Goal: Check status: Check status

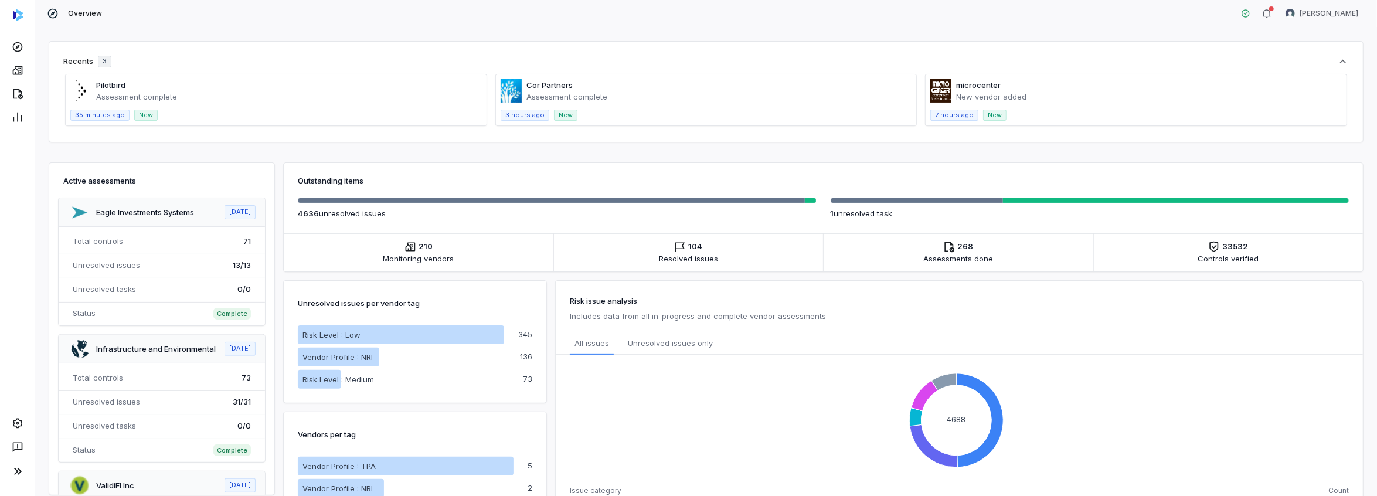
scroll to position [352, 0]
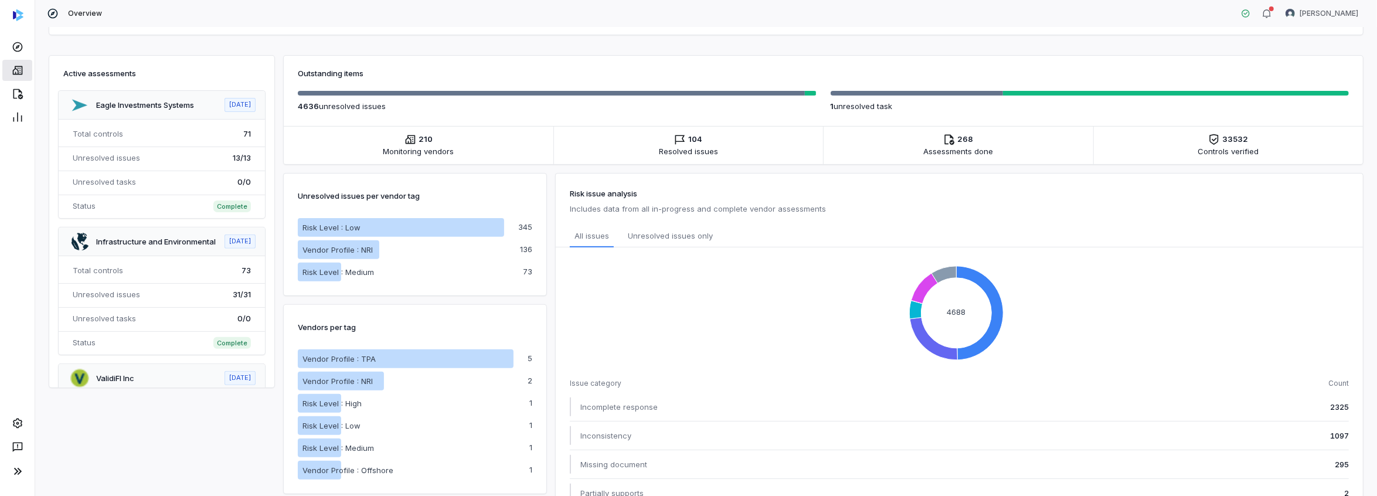
click at [22, 67] on icon at bounding box center [17, 70] width 10 height 9
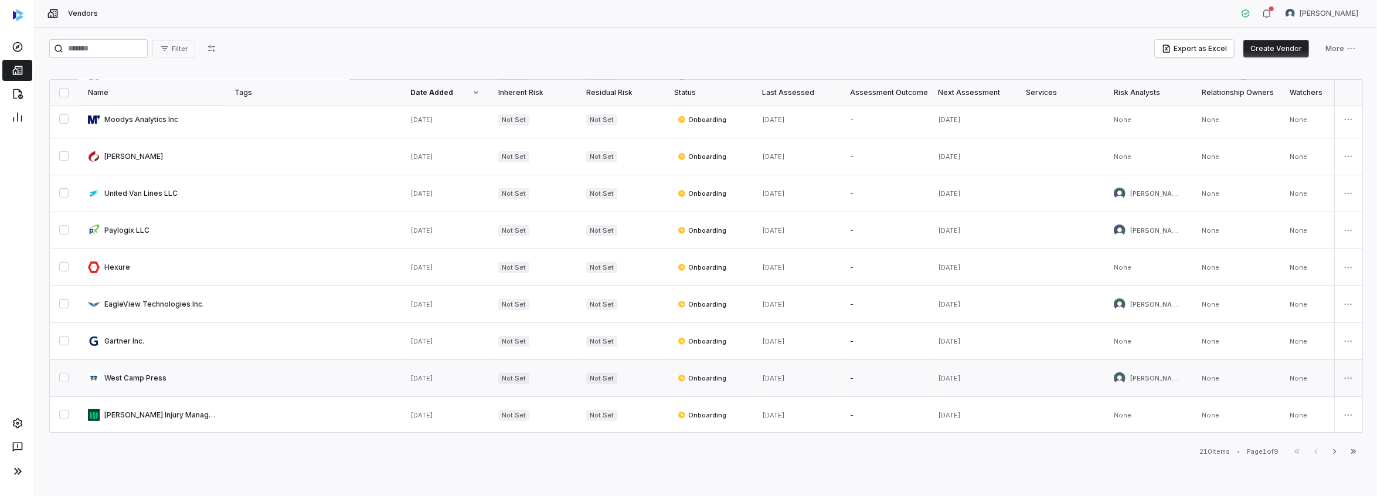
scroll to position [586, 0]
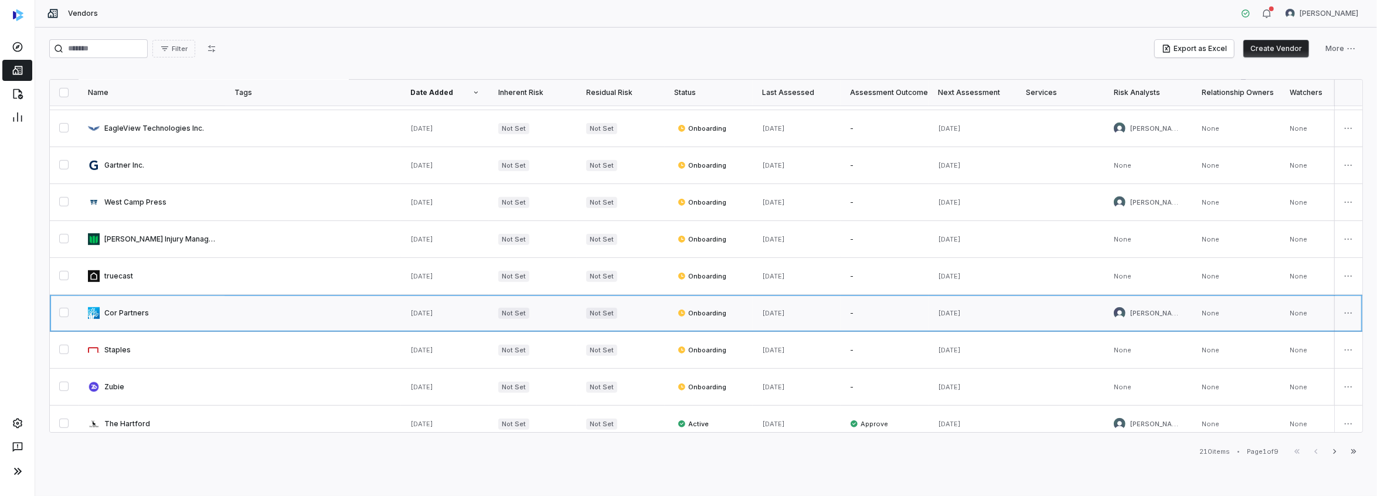
click at [141, 312] on link at bounding box center [152, 313] width 147 height 36
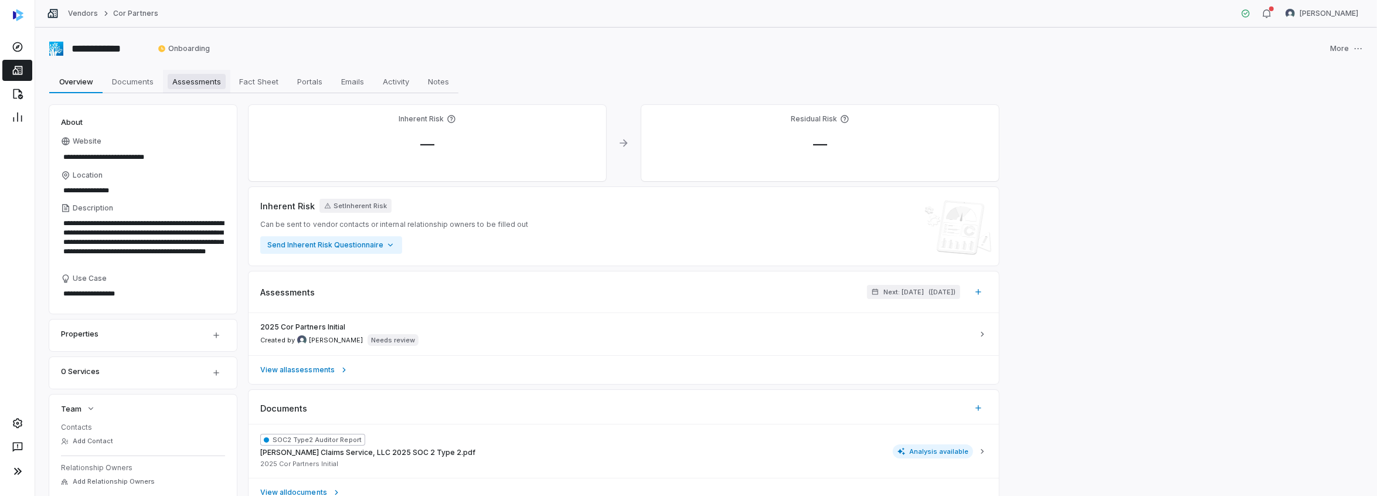
click at [209, 81] on span "Assessments" at bounding box center [197, 81] width 58 height 15
type textarea "*"
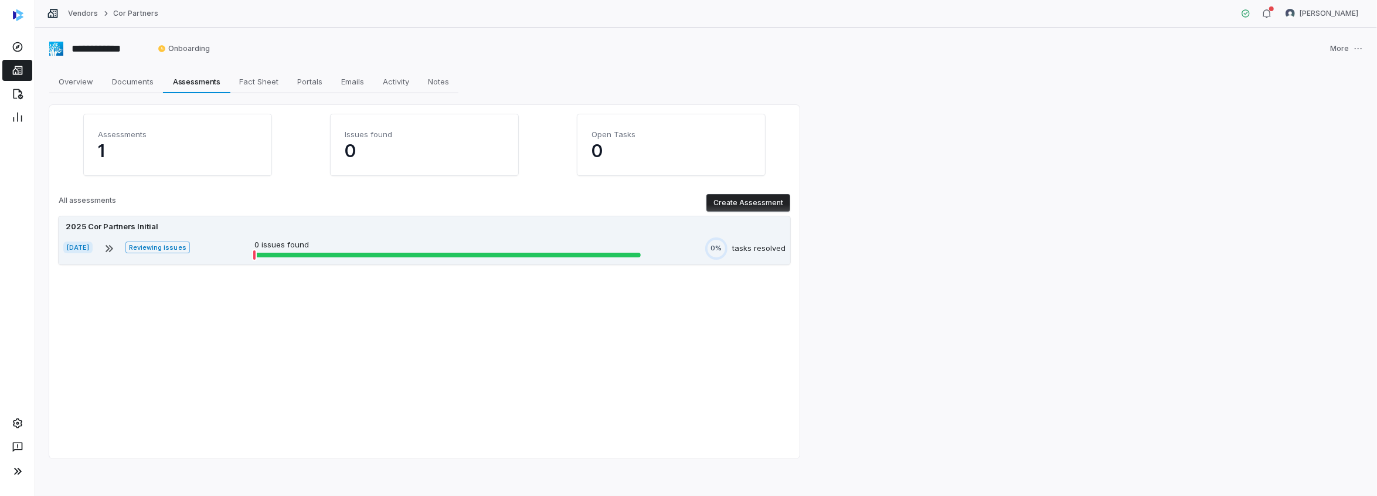
click at [302, 253] on div at bounding box center [447, 255] width 386 height 5
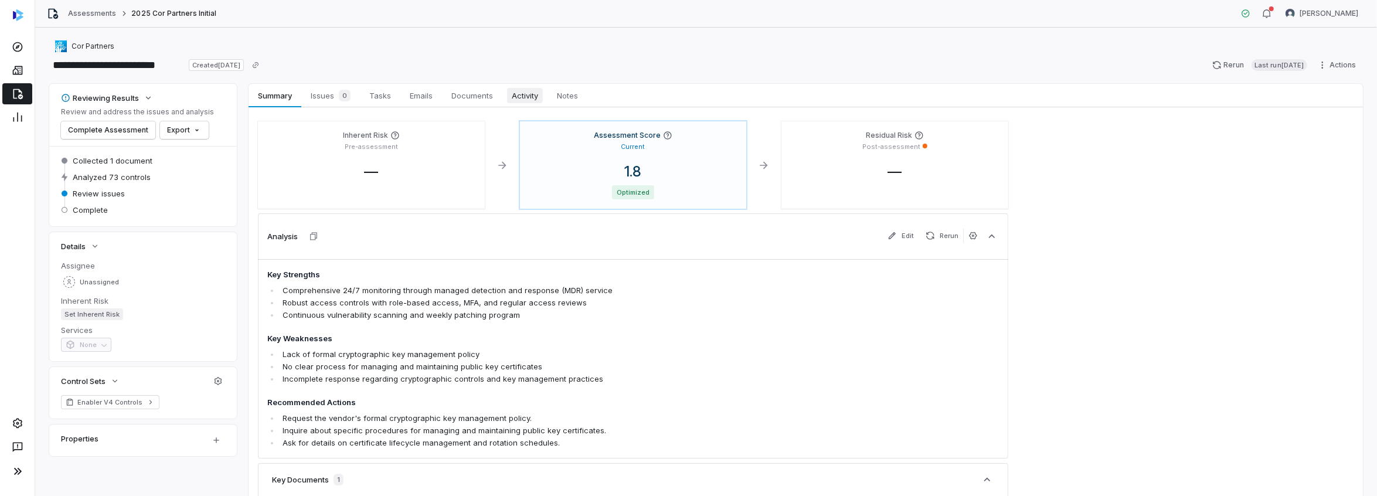
click at [524, 86] on link "Activity Activity" at bounding box center [524, 95] width 45 height 23
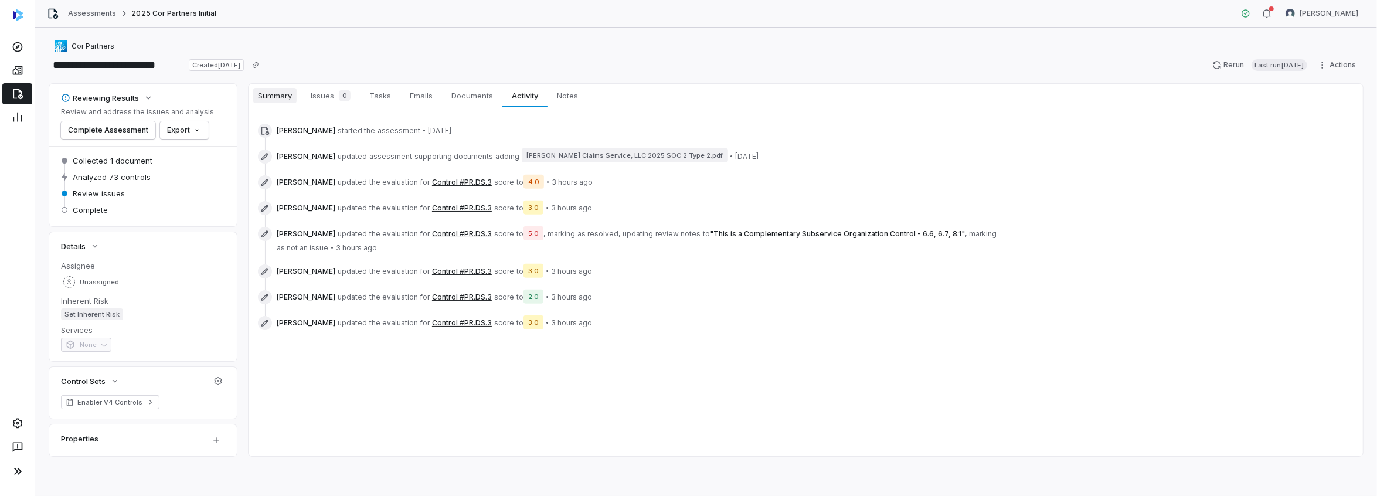
click at [274, 93] on span "Summary" at bounding box center [274, 95] width 43 height 15
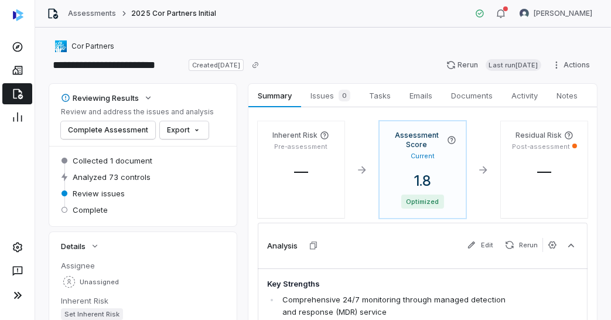
scroll to position [117, 0]
